Goal: Find specific page/section: Find specific page/section

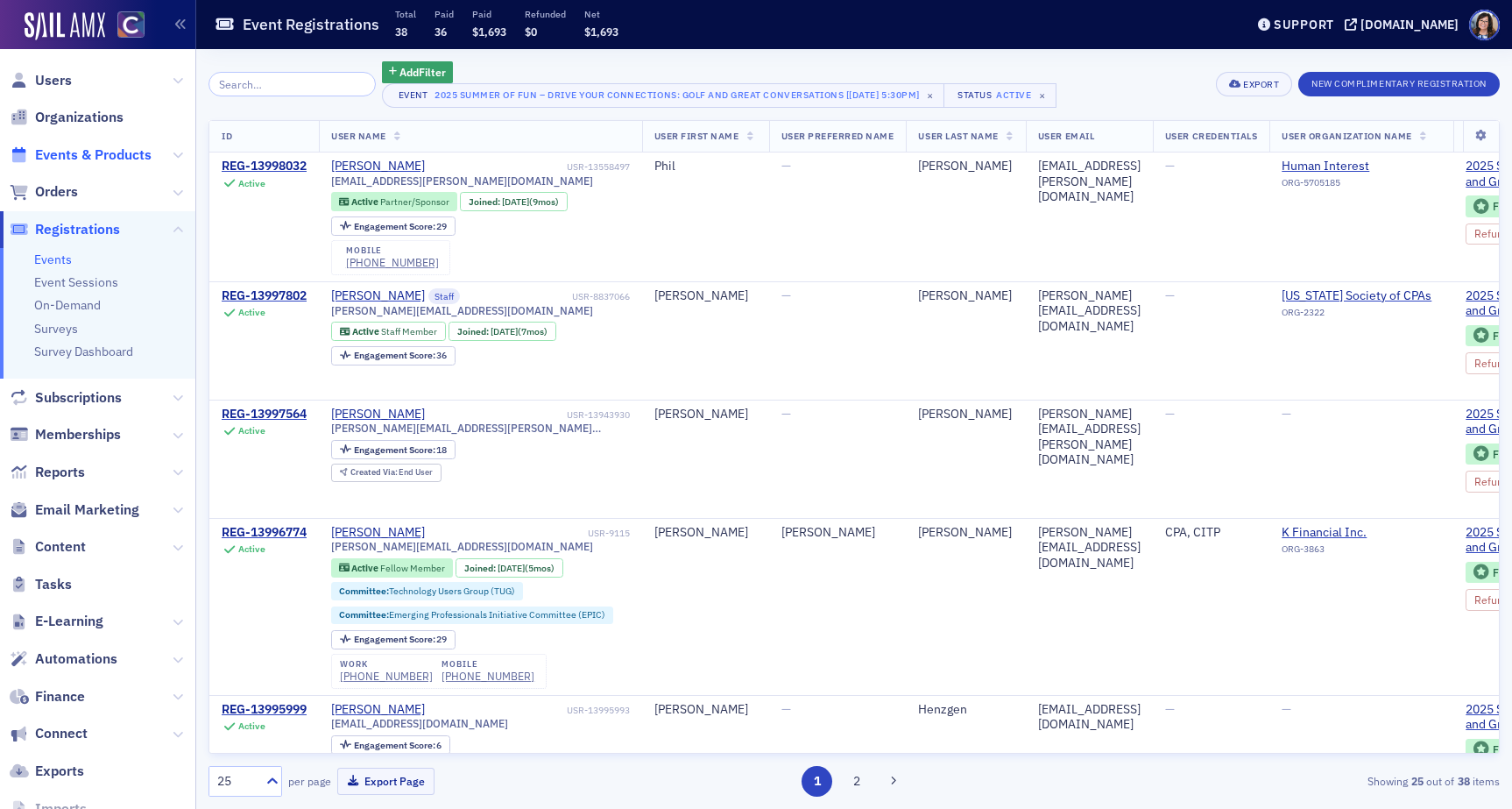
click at [66, 154] on span "Events & Products" at bounding box center [93, 154] width 116 height 19
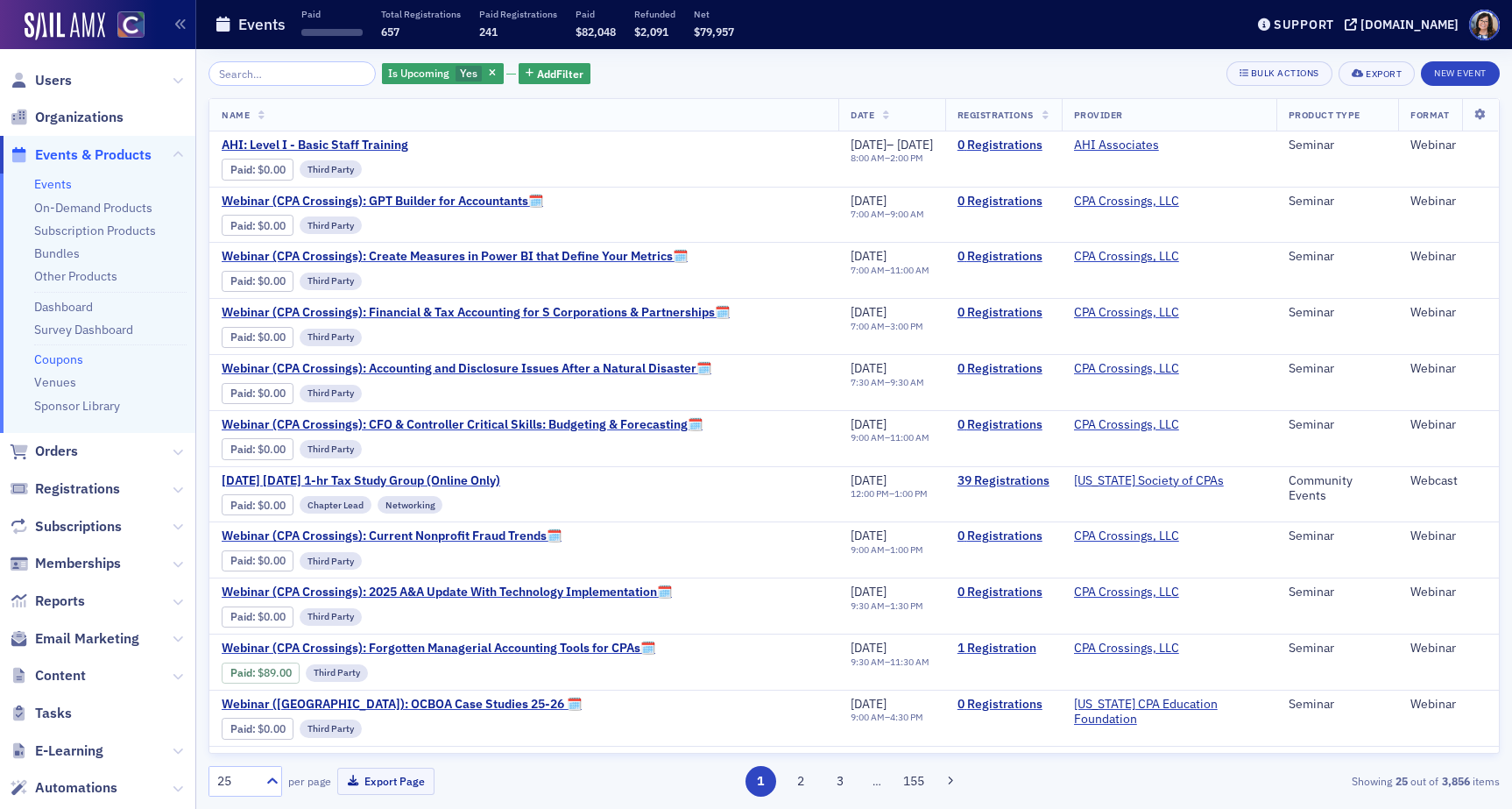
click at [63, 358] on link "Coupons" at bounding box center [58, 359] width 49 height 16
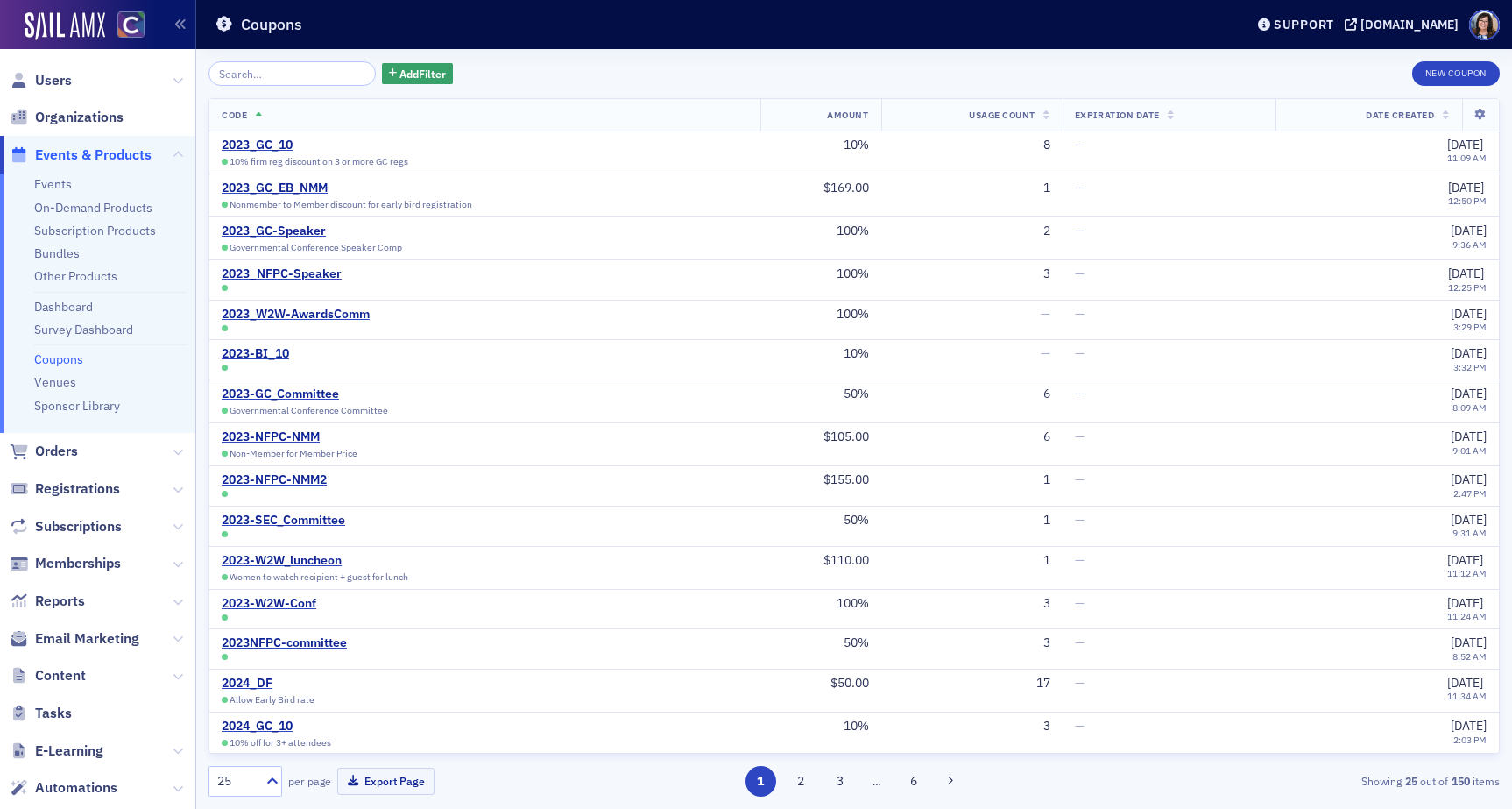
click at [260, 75] on input "search" at bounding box center [292, 74] width 167 height 25
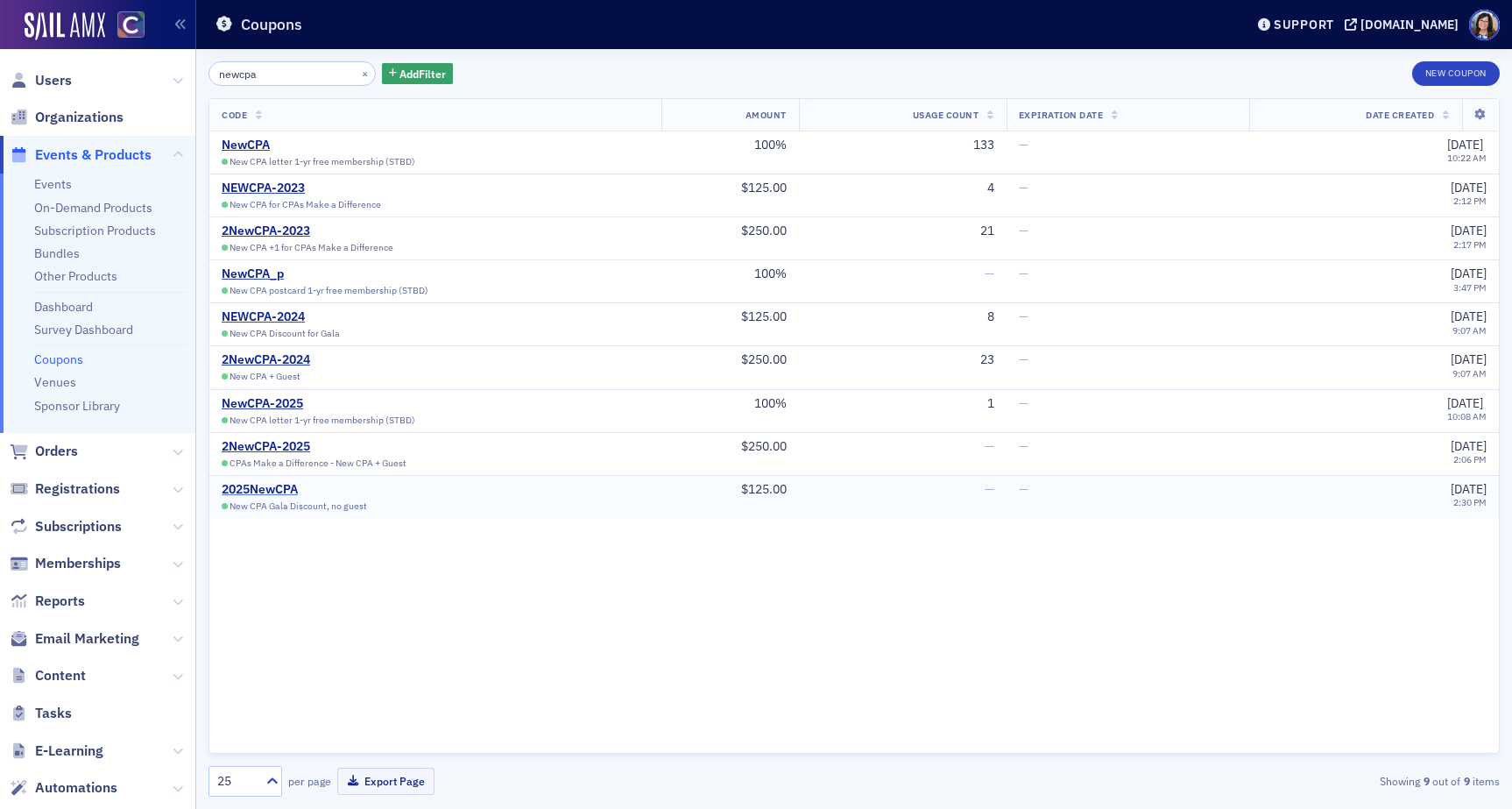
type input "newcpa"
click at [240, 490] on div "2025NewCPA" at bounding box center [305, 490] width 167 height 16
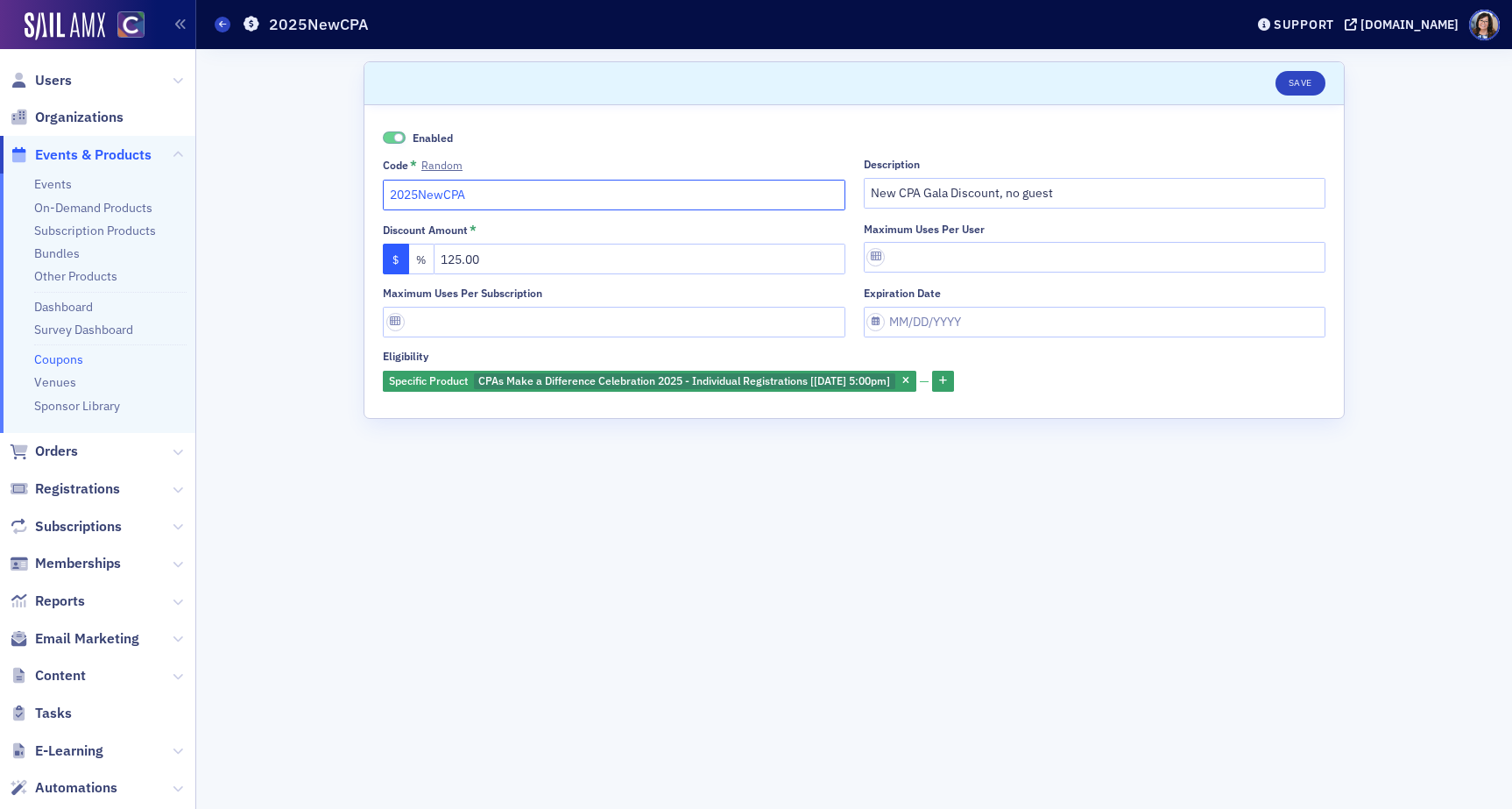
drag, startPoint x: 489, startPoint y: 195, endPoint x: 381, endPoint y: 197, distance: 108.0
click at [381, 197] on div "Enabled Code * Random 2025NewCPA Description New CPA Gala Discount, no guest Di…" at bounding box center [853, 262] width 979 height 312
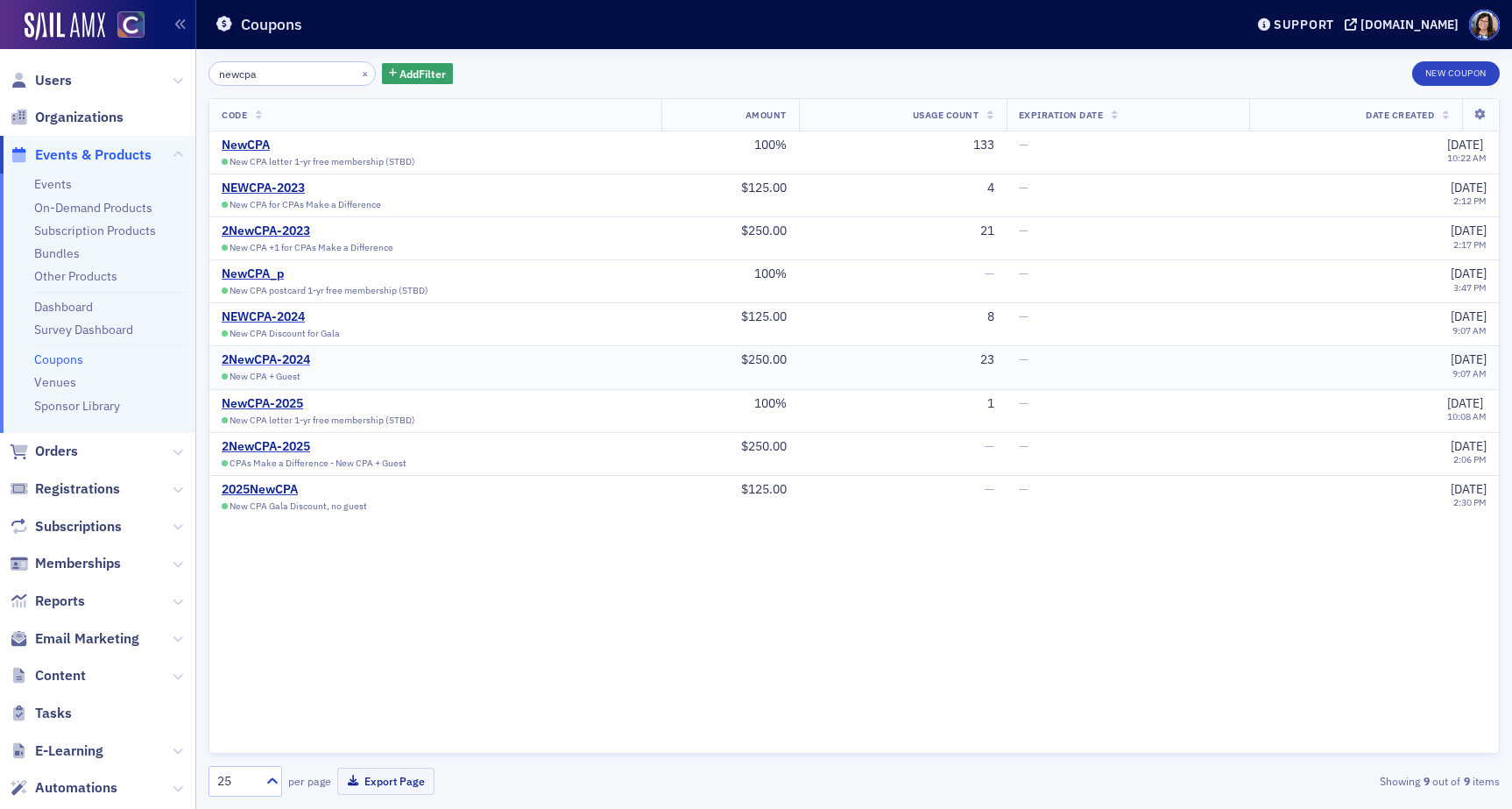
click at [288, 356] on div "2NewCPA-2024" at bounding box center [305, 360] width 167 height 16
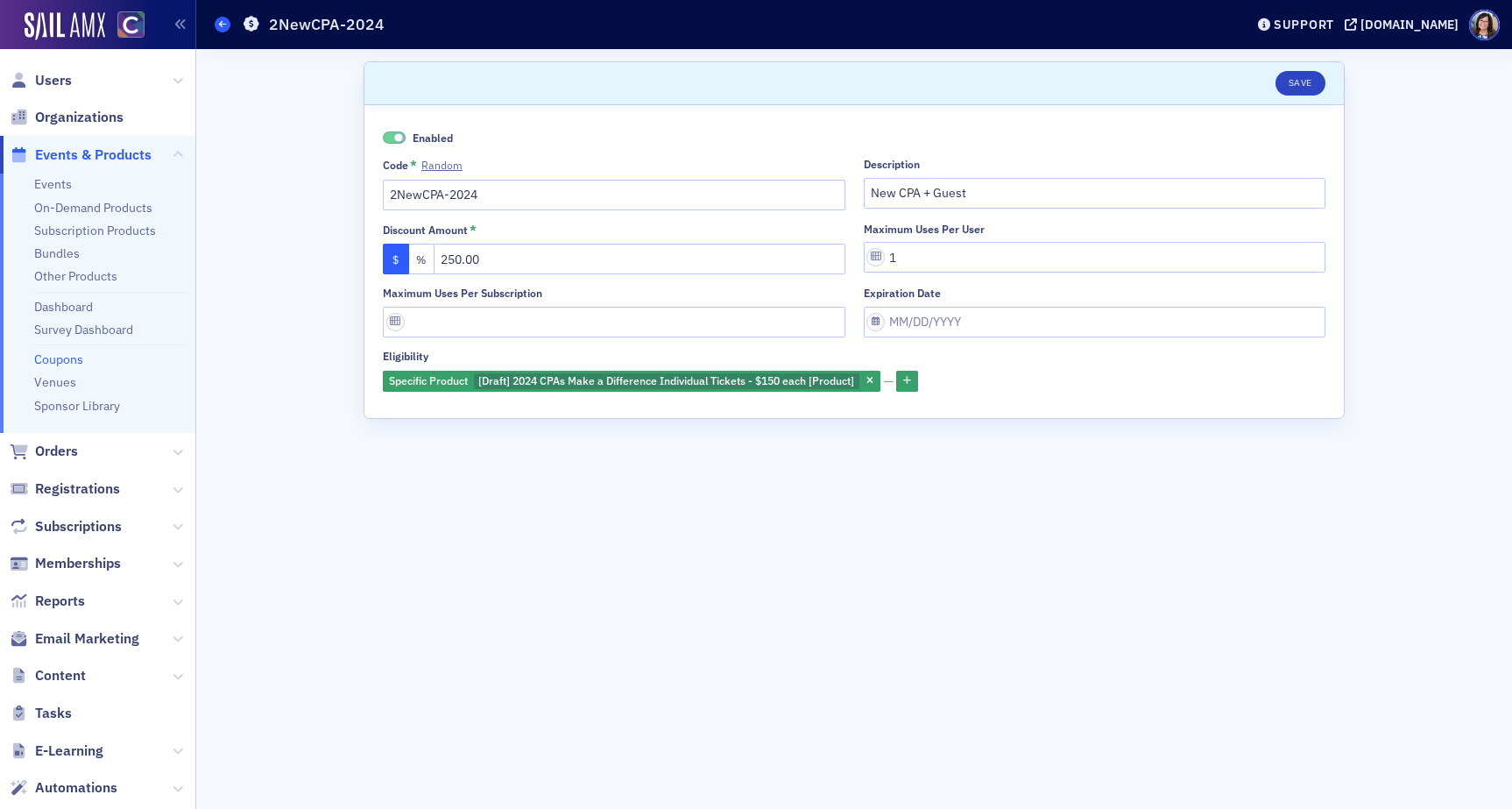
click at [221, 31] on span at bounding box center [223, 25] width 16 height 16
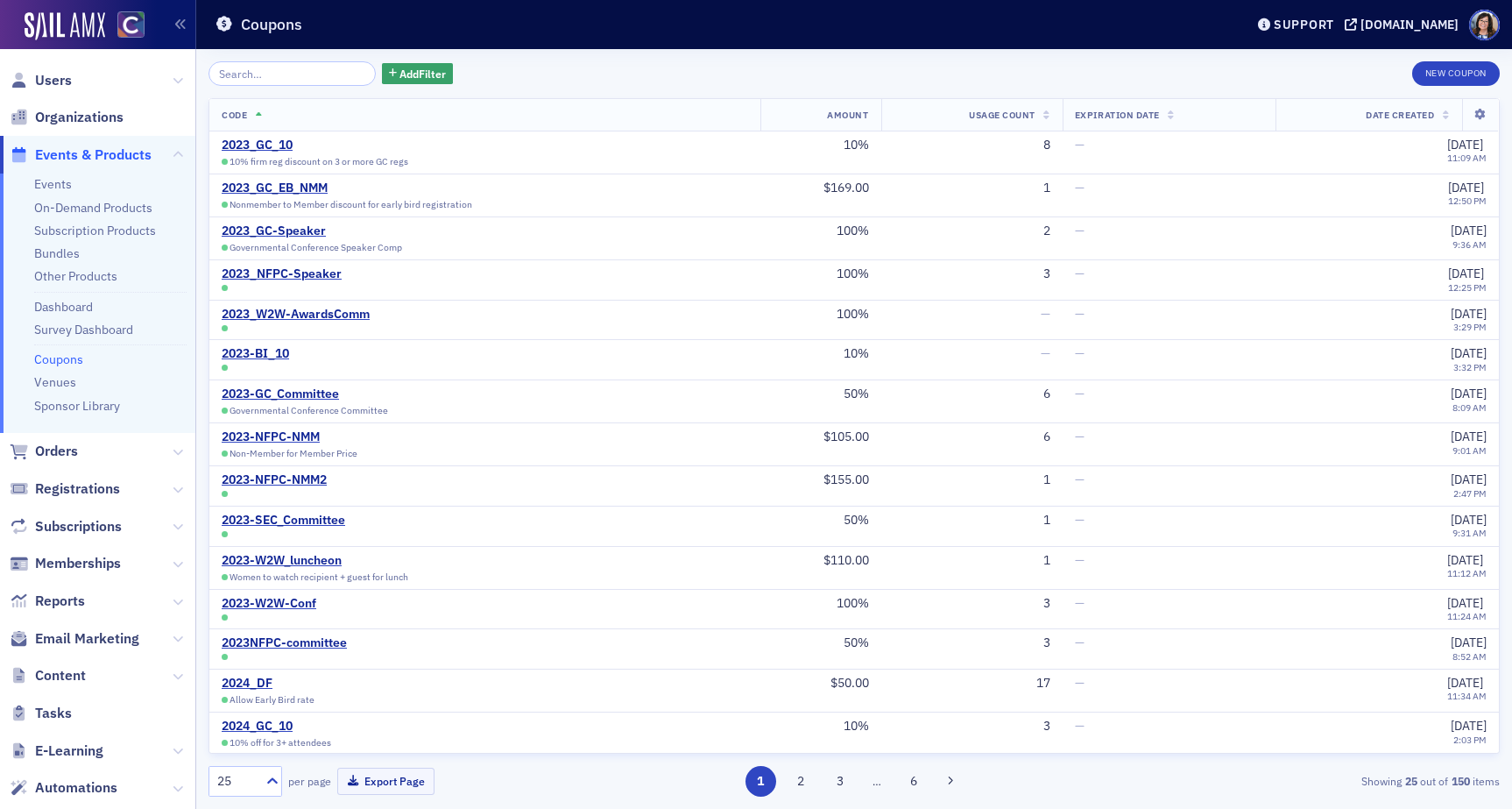
click at [252, 77] on input "search" at bounding box center [292, 74] width 167 height 25
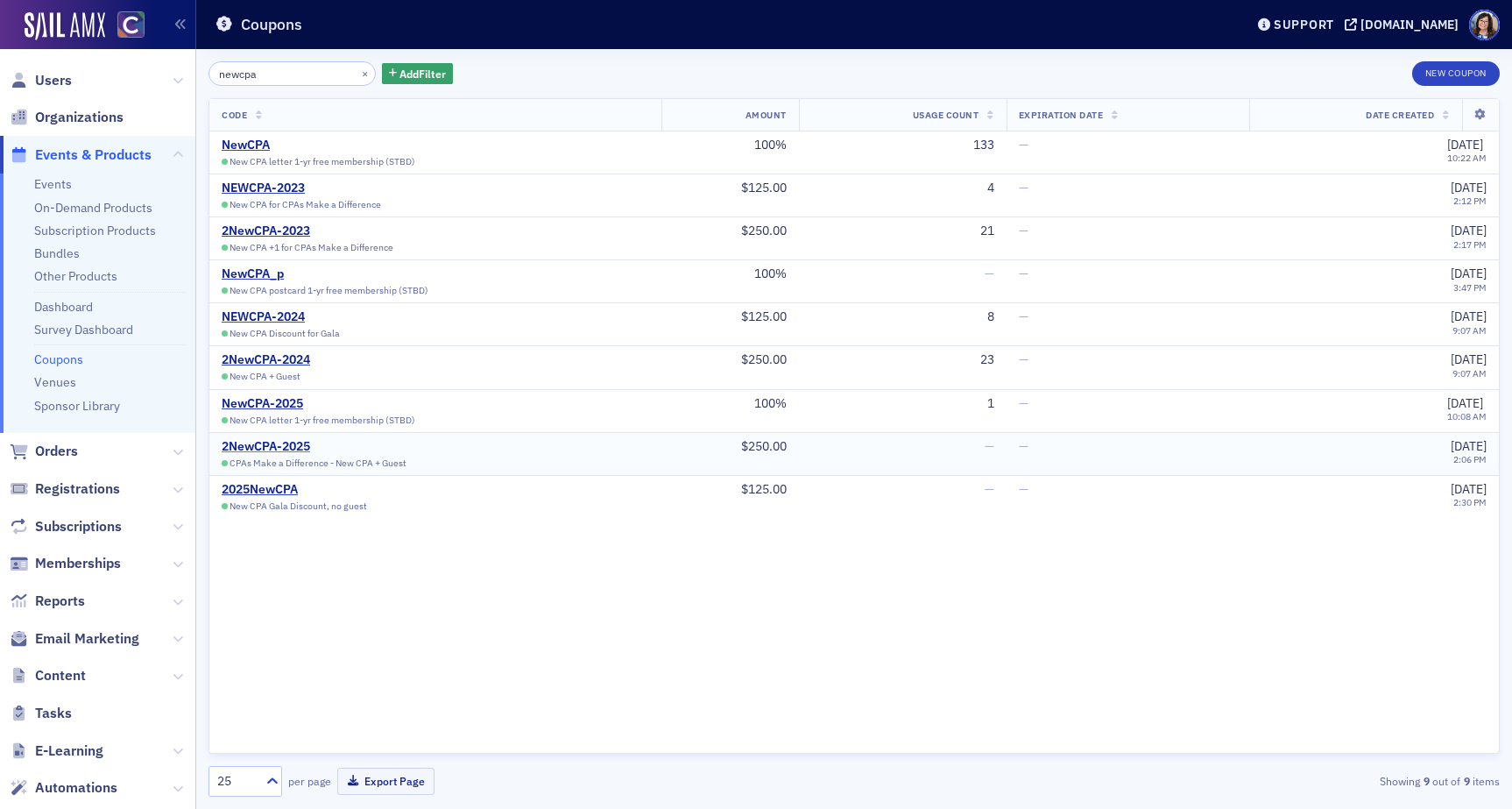
type input "newcpa"
click at [278, 448] on div "2NewCPA-2025" at bounding box center [314, 447] width 185 height 16
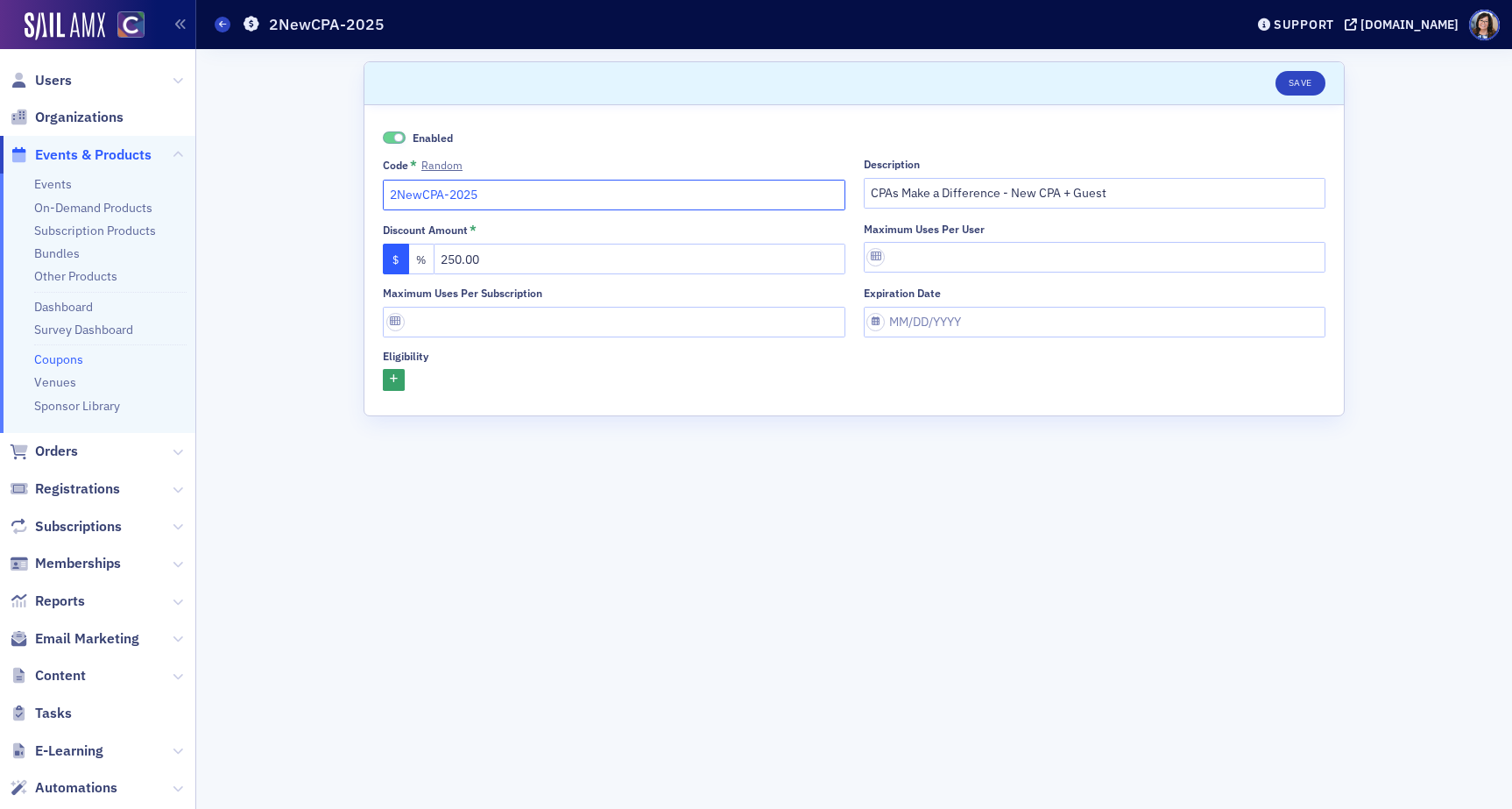
drag, startPoint x: 518, startPoint y: 203, endPoint x: 387, endPoint y: 202, distance: 131.0
click at [387, 202] on input "2NewCPA-2025" at bounding box center [614, 194] width 463 height 31
